Goal: Information Seeking & Learning: Learn about a topic

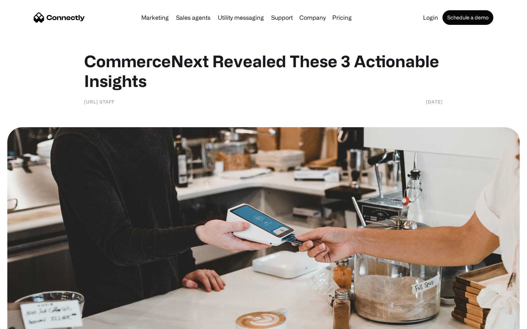
scroll to position [504, 0]
